Goal: Check status: Check status

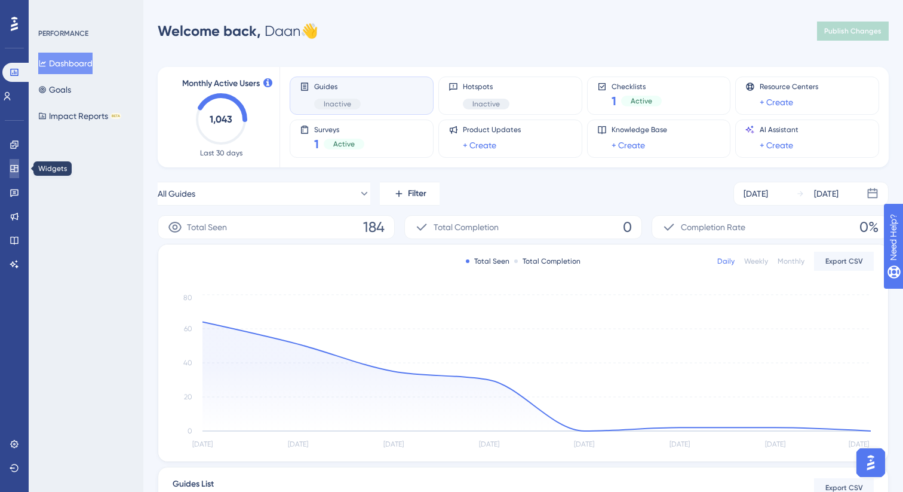
click at [19, 171] on link at bounding box center [15, 168] width 10 height 19
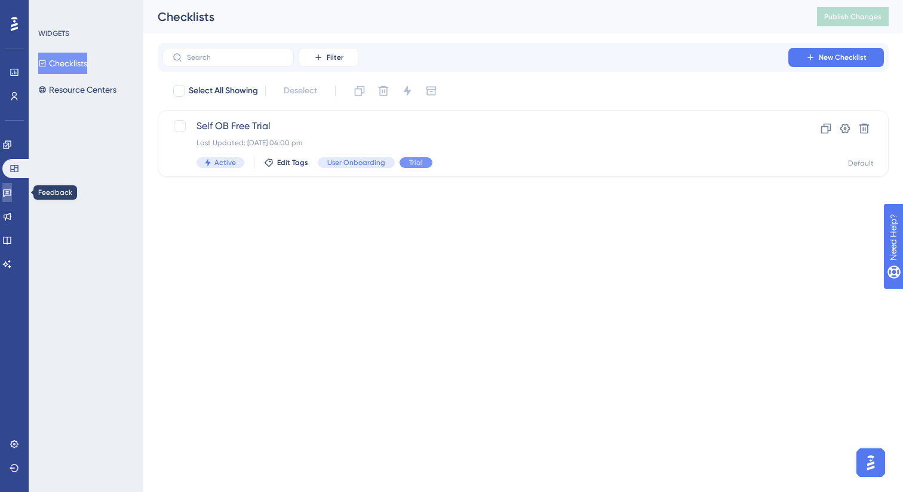
click at [12, 192] on icon at bounding box center [7, 193] width 10 height 10
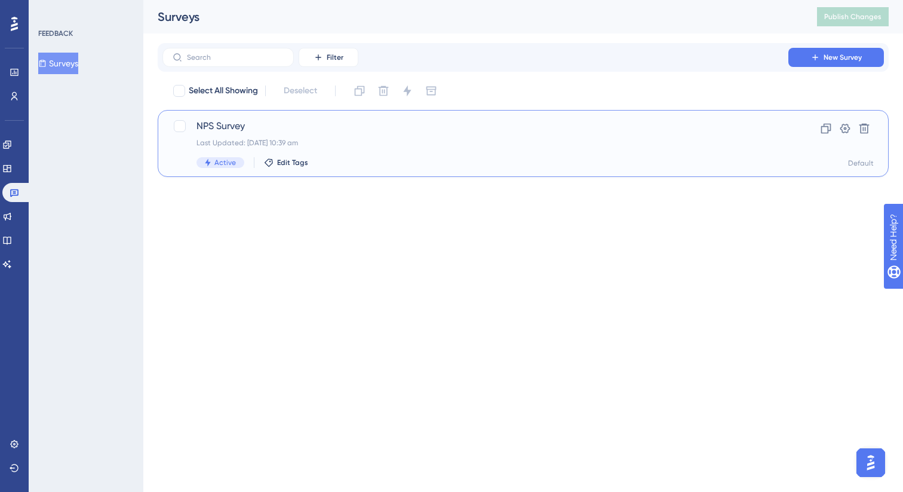
click at [273, 120] on span "NPS Survey" at bounding box center [476, 126] width 558 height 14
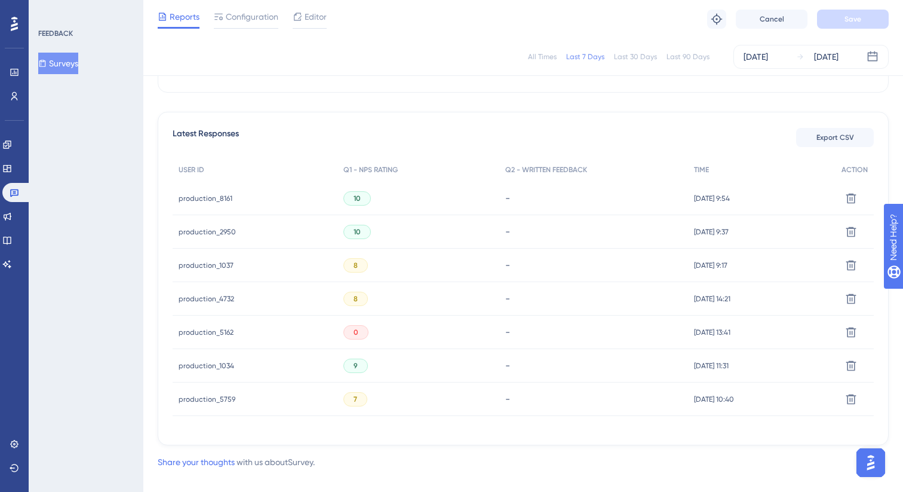
scroll to position [303, 0]
click at [209, 235] on div "production_2950 production_2950" at bounding box center [207, 230] width 57 height 33
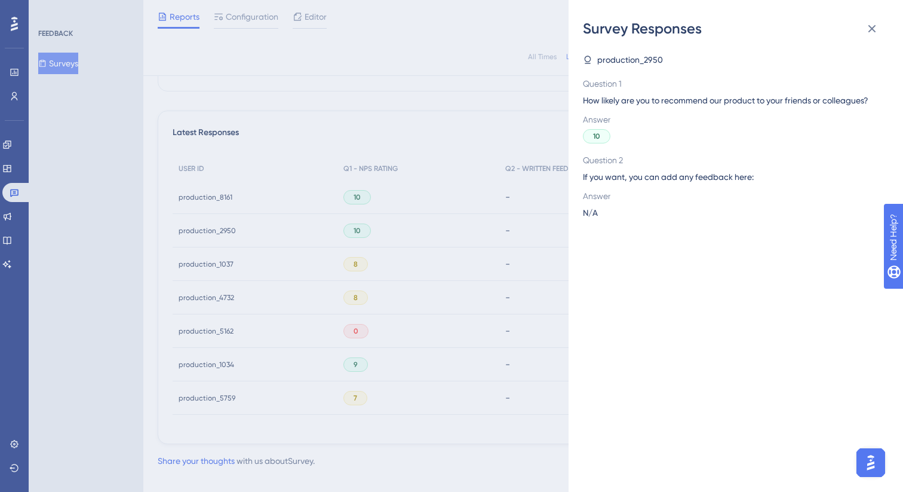
click at [312, 218] on div "Survey Responses production_2950 Question 1 How likely are you to recommend our…" at bounding box center [451, 246] width 903 height 492
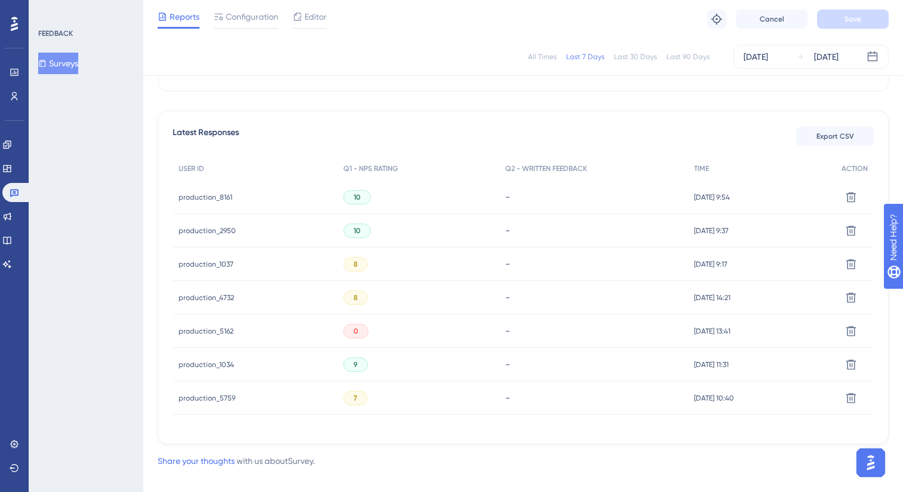
click at [201, 226] on span "production_2950" at bounding box center [207, 231] width 57 height 10
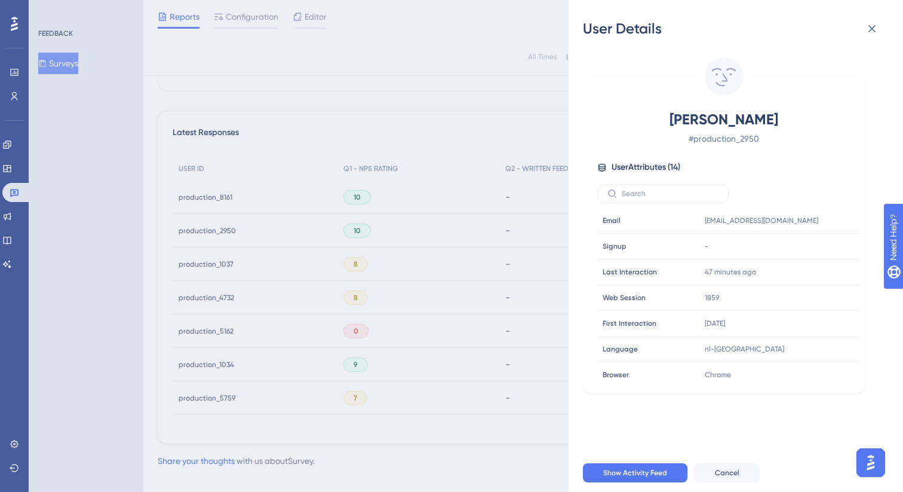
click at [217, 220] on div "User Details [PERSON_NAME] # production_2950 User Attributes ( 14 ) Email Email…" at bounding box center [451, 246] width 903 height 492
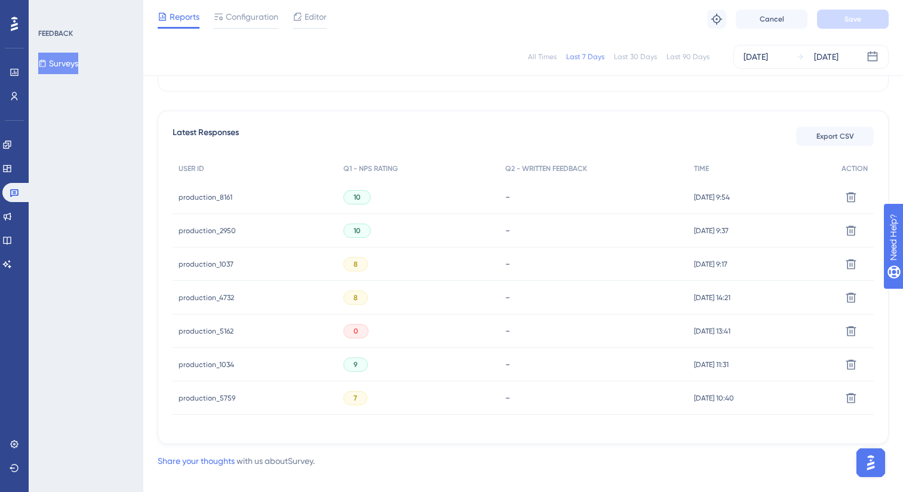
click at [207, 193] on span "production_8161" at bounding box center [206, 197] width 54 height 10
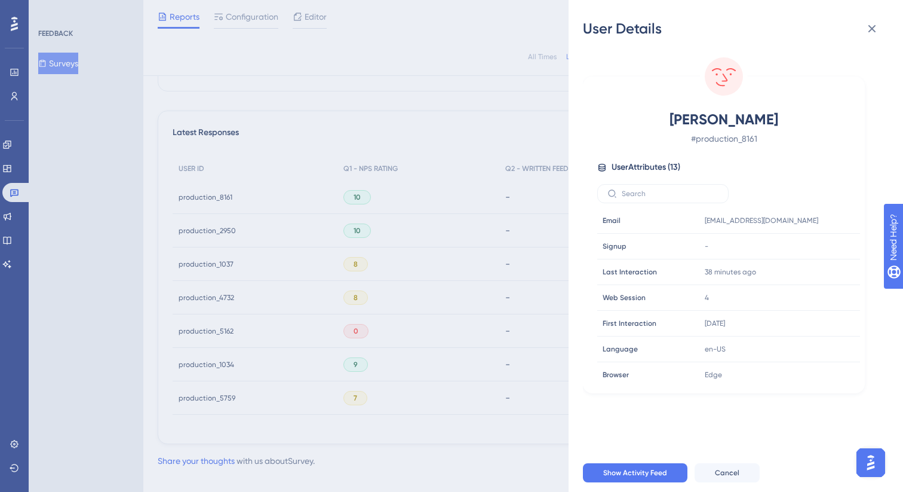
click at [370, 166] on div "User Details [PERSON_NAME] France # production_8161 User Attributes ( 13 ) Emai…" at bounding box center [451, 246] width 903 height 492
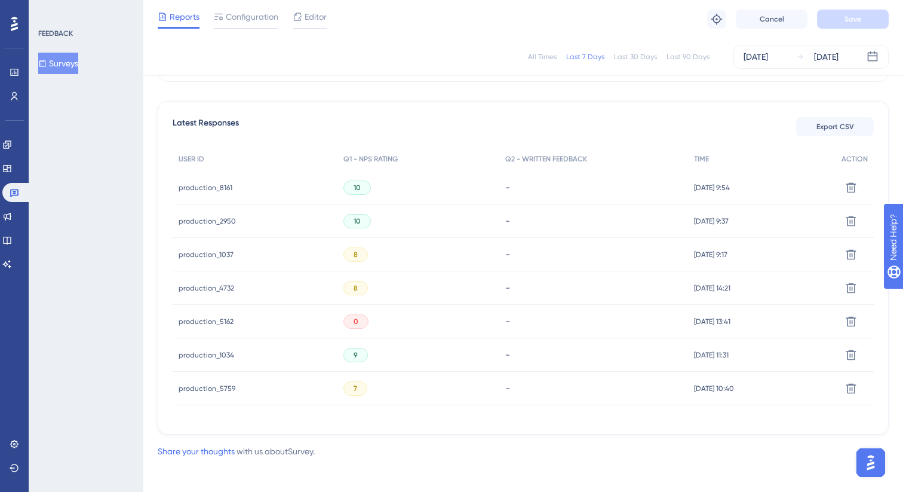
scroll to position [317, 0]
